Goal: Find specific page/section: Find specific page/section

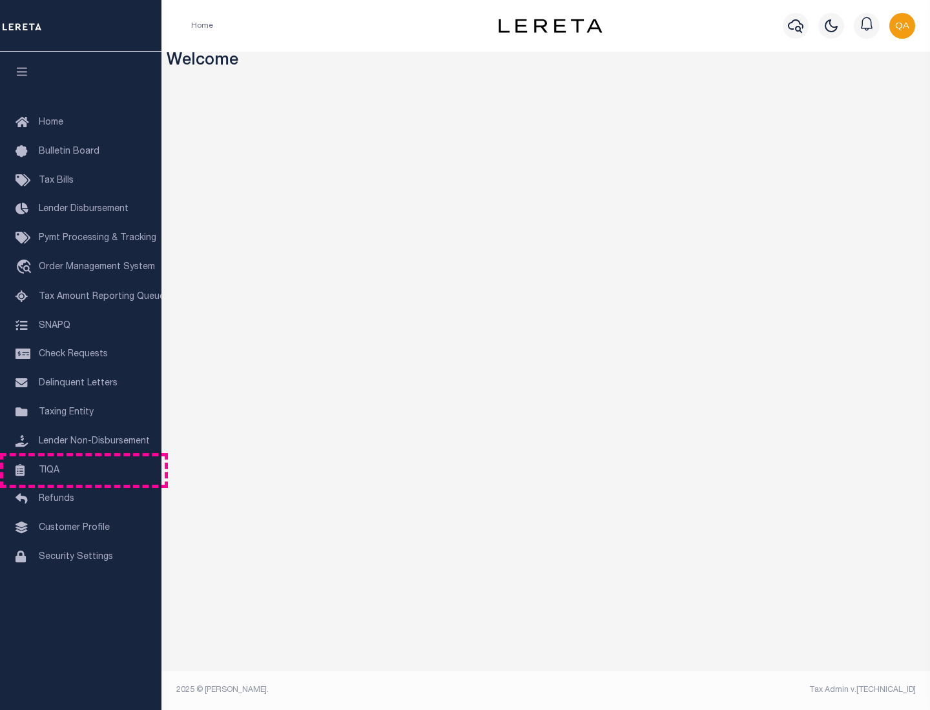
click at [81, 470] on link "TIQA" at bounding box center [80, 470] width 161 height 29
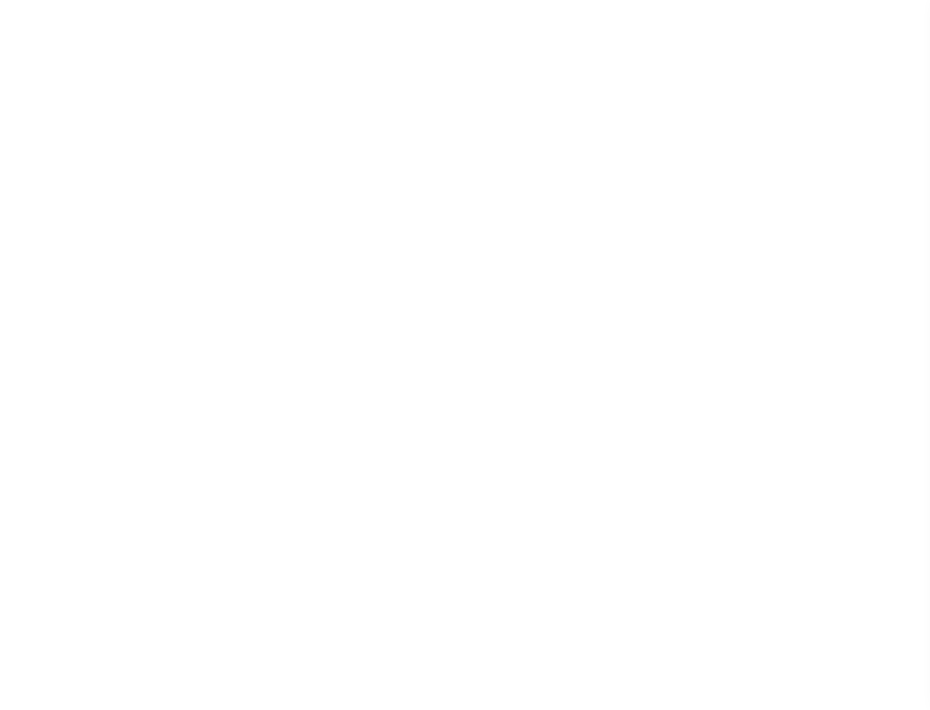
select select "200"
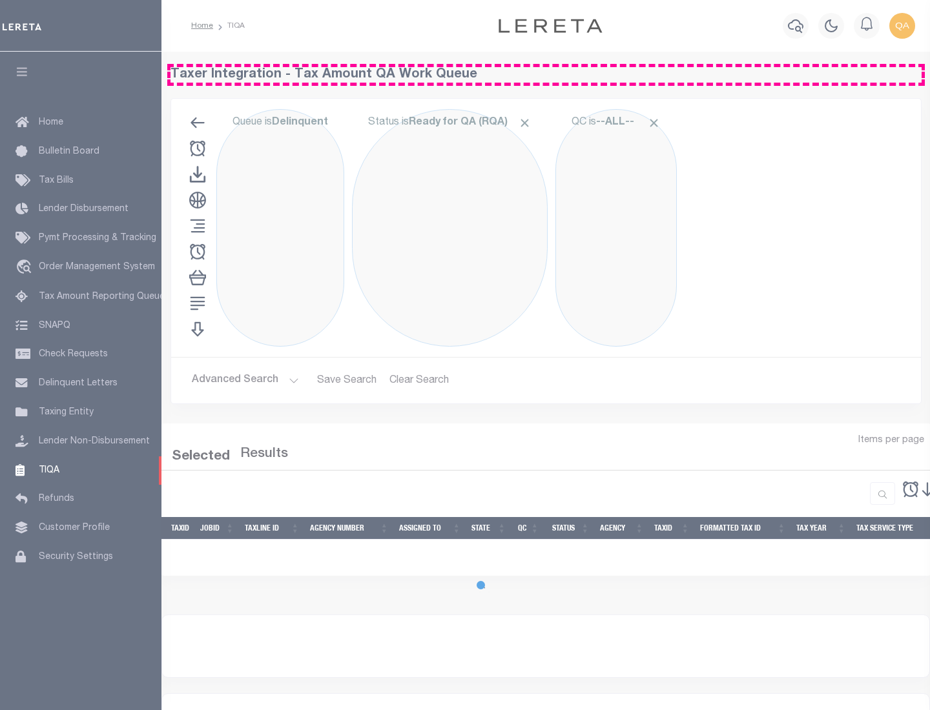
select select "200"
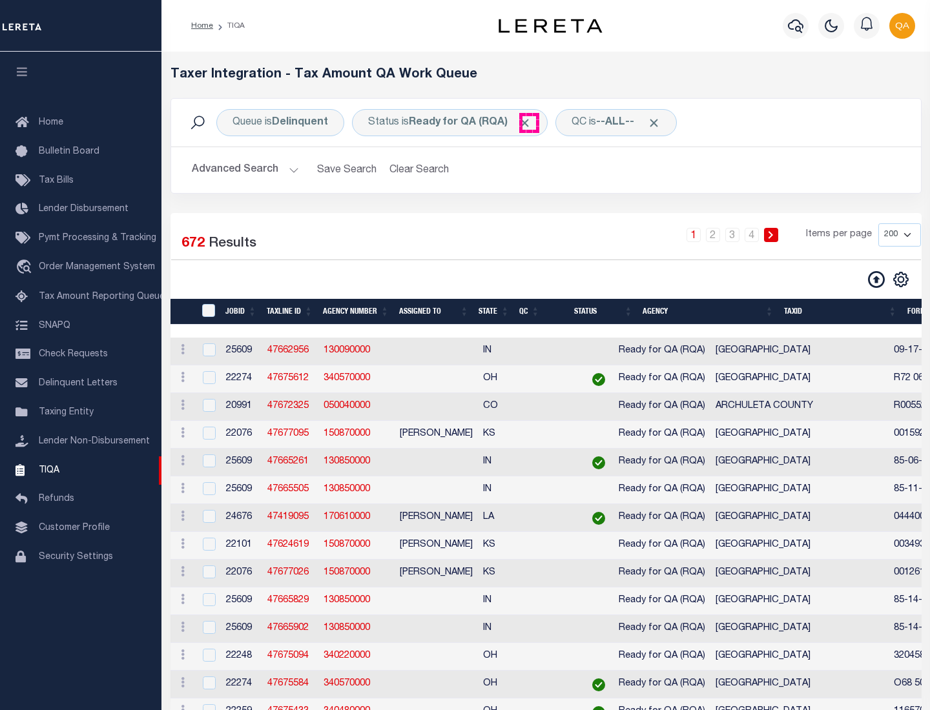
click at [529, 123] on span "Click to Remove" at bounding box center [525, 123] width 14 height 14
